Goal: Task Accomplishment & Management: Use online tool/utility

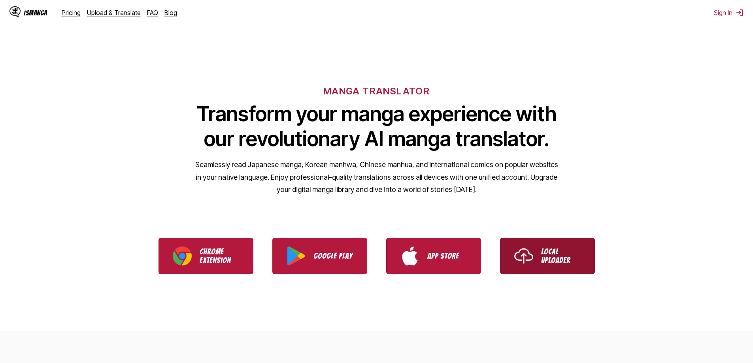
click at [547, 266] on link "Local Uploader" at bounding box center [547, 256] width 95 height 36
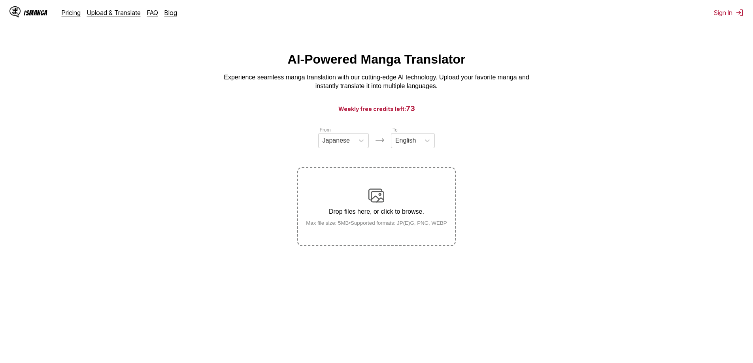
click at [387, 213] on p "Drop files here, or click to browse." at bounding box center [377, 211] width 154 height 7
click at [0, 0] on input "Drop files here, or click to browse. Max file size: 5MB • Supported formats: JP…" at bounding box center [0, 0] width 0 height 0
click at [383, 199] on img at bounding box center [376, 196] width 16 height 16
click at [0, 0] on input "Drop files here, or click to browse. Max file size: 5MB • Supported formats: JP…" at bounding box center [0, 0] width 0 height 0
